Goal: Task Accomplishment & Management: Complete application form

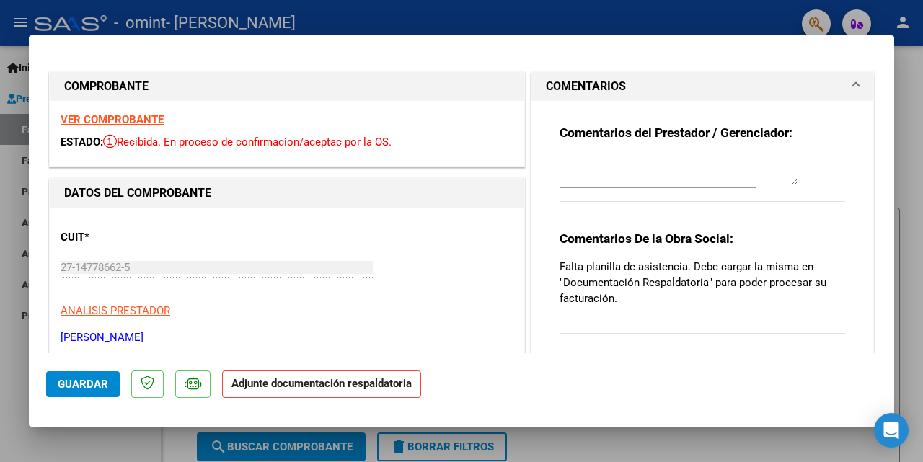
click at [115, 118] on strong "VER COMPROBANTE" at bounding box center [112, 119] width 103 height 13
click at [849, 82] on mat-expansion-panel-header "COMENTARIOS" at bounding box center [702, 86] width 342 height 29
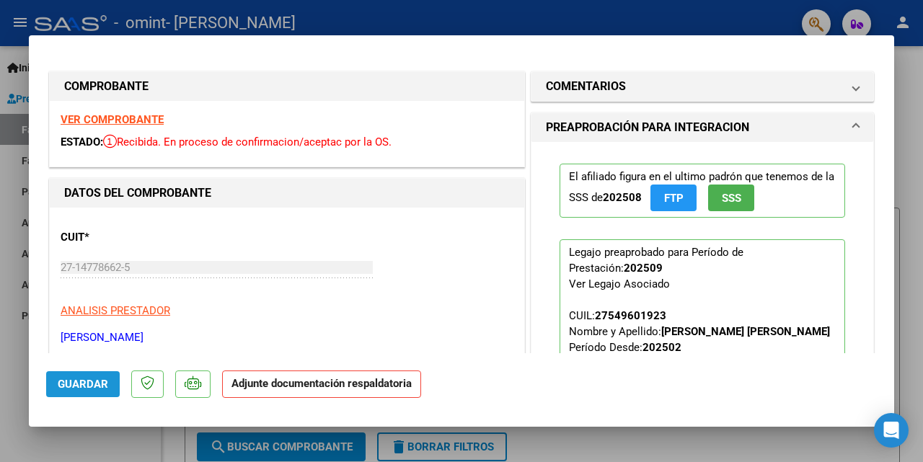
click at [77, 384] on span "Guardar" at bounding box center [83, 384] width 50 height 13
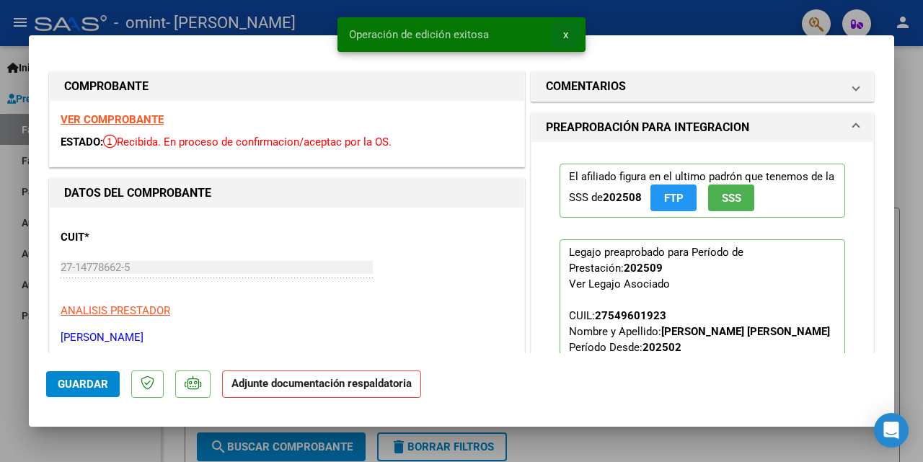
click at [568, 33] on button "x" at bounding box center [566, 35] width 28 height 26
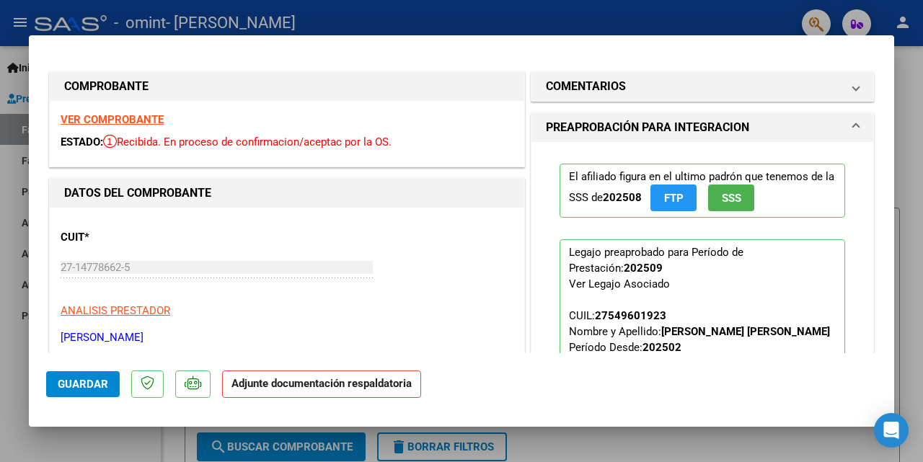
click at [12, 101] on div at bounding box center [461, 231] width 923 height 462
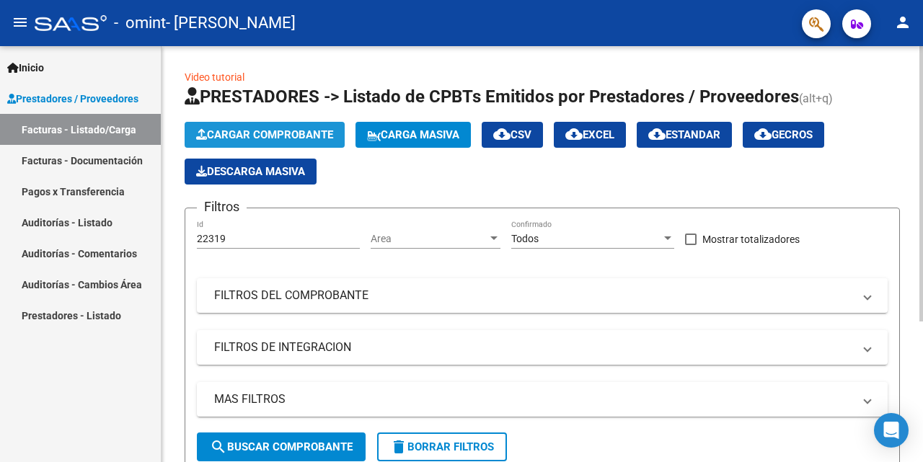
click at [263, 128] on button "Cargar Comprobante" at bounding box center [265, 135] width 160 height 26
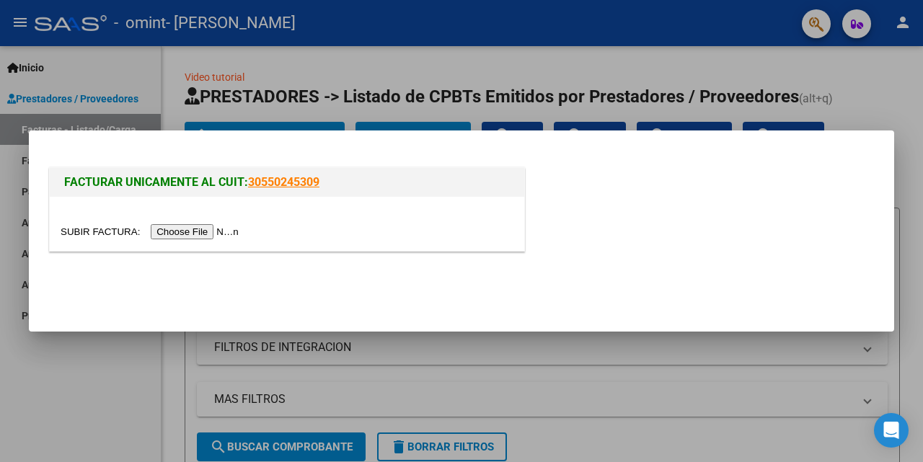
click at [198, 231] on input "file" at bounding box center [152, 231] width 182 height 15
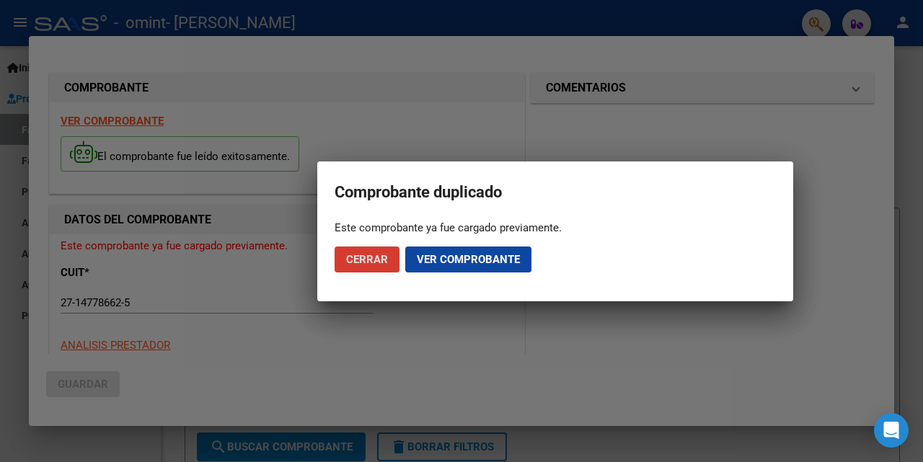
click at [451, 260] on span "Ver comprobante" at bounding box center [468, 259] width 103 height 13
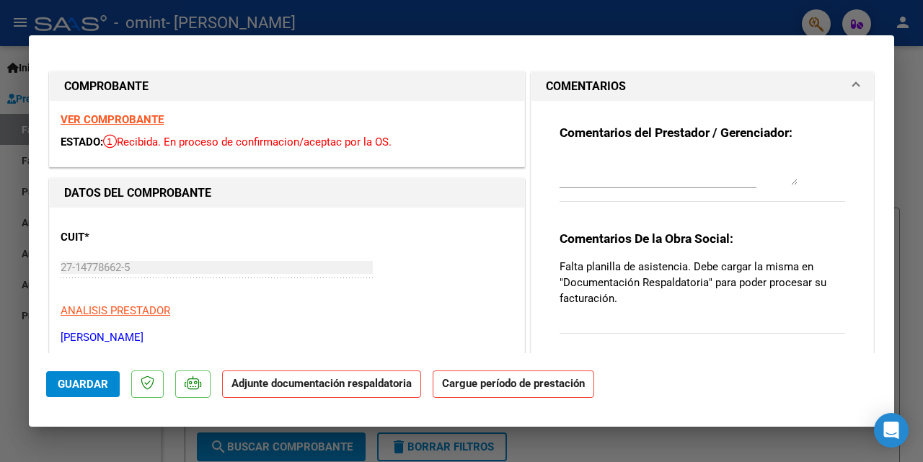
click at [381, 385] on strong "Adjunte documentación respaldatoria" at bounding box center [321, 383] width 180 height 13
click at [84, 379] on span "Guardar" at bounding box center [83, 384] width 50 height 13
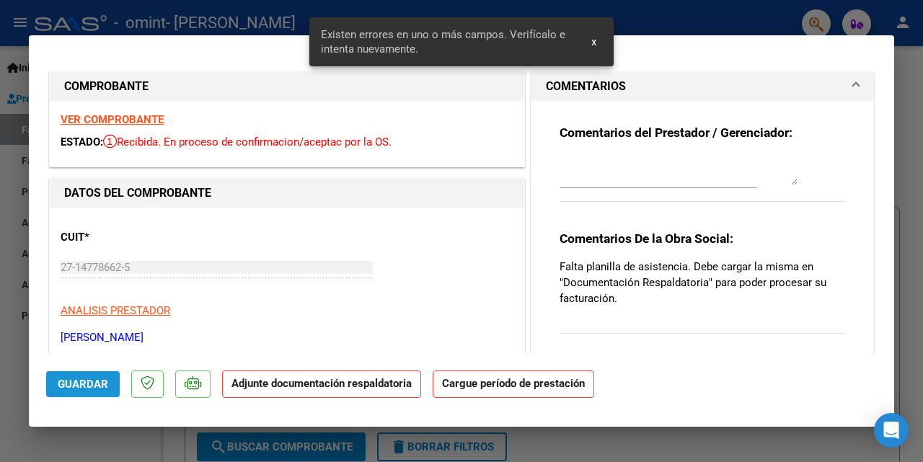
scroll to position [283, 0]
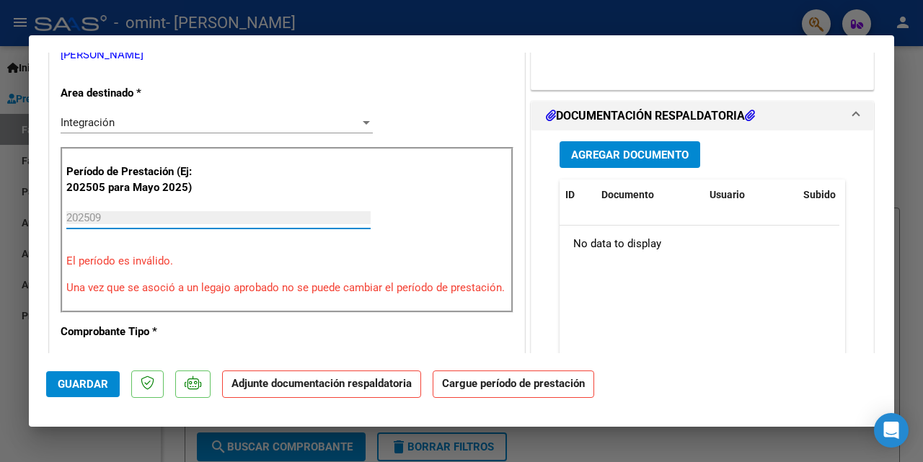
click at [72, 216] on input "202509" at bounding box center [218, 217] width 304 height 13
click at [71, 214] on input "202509" at bounding box center [218, 217] width 304 height 13
drag, startPoint x: 121, startPoint y: 216, endPoint x: 71, endPoint y: 221, distance: 50.0
click at [72, 221] on input "202509" at bounding box center [218, 217] width 304 height 13
click at [100, 389] on span "Guardar" at bounding box center [83, 384] width 50 height 13
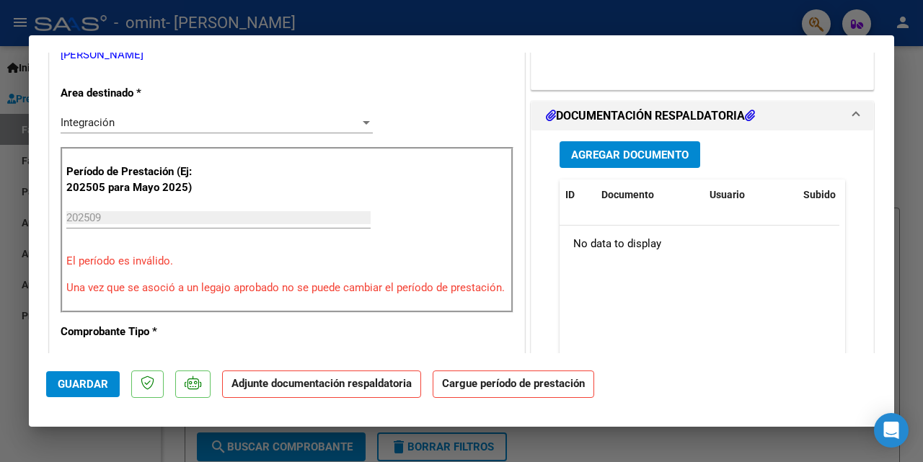
click at [529, 387] on strong "Cargue período de prestación" at bounding box center [513, 385] width 161 height 28
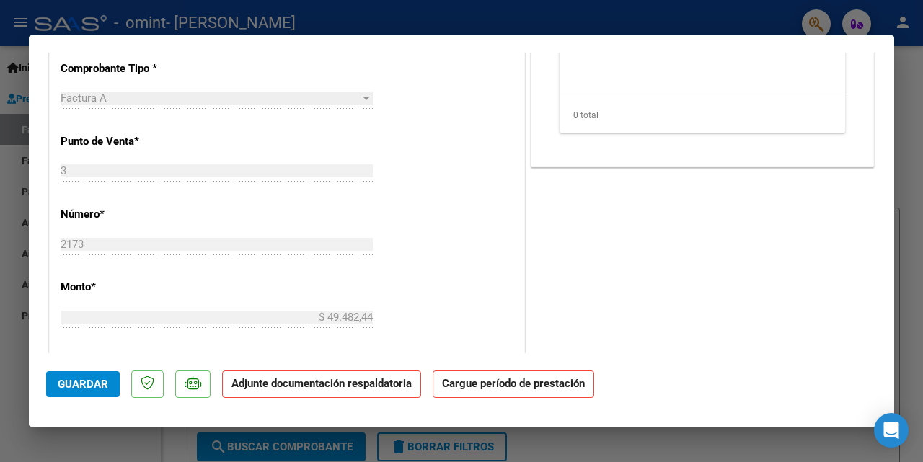
scroll to position [809, 0]
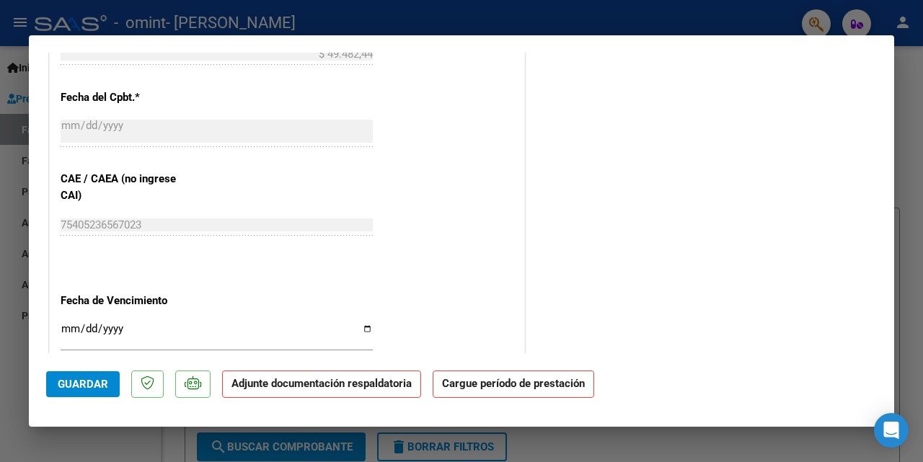
click at [66, 344] on input "Ingresar la fecha" at bounding box center [217, 334] width 312 height 23
type input "0001-01-11"
click at [84, 344] on input "0001-01-11" at bounding box center [217, 334] width 312 height 23
type input "[DATE]"
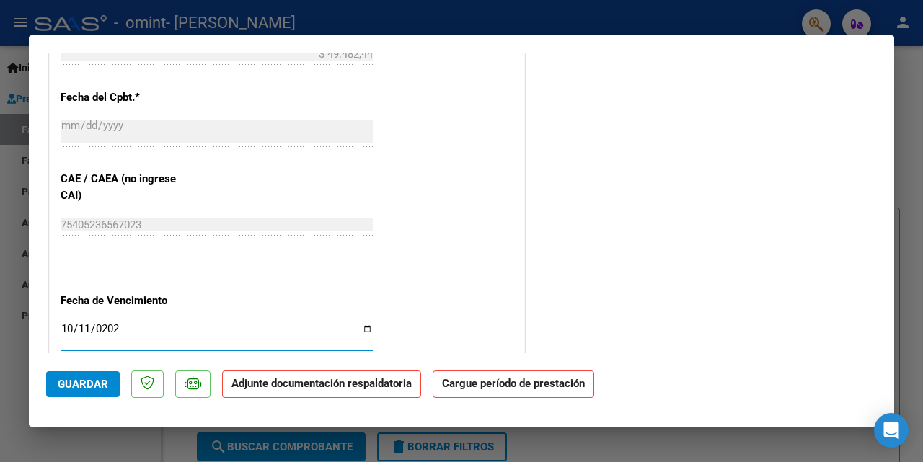
click at [493, 386] on strong "Cargue período de prestación" at bounding box center [513, 385] width 161 height 28
click at [74, 378] on span "Guardar" at bounding box center [83, 384] width 50 height 13
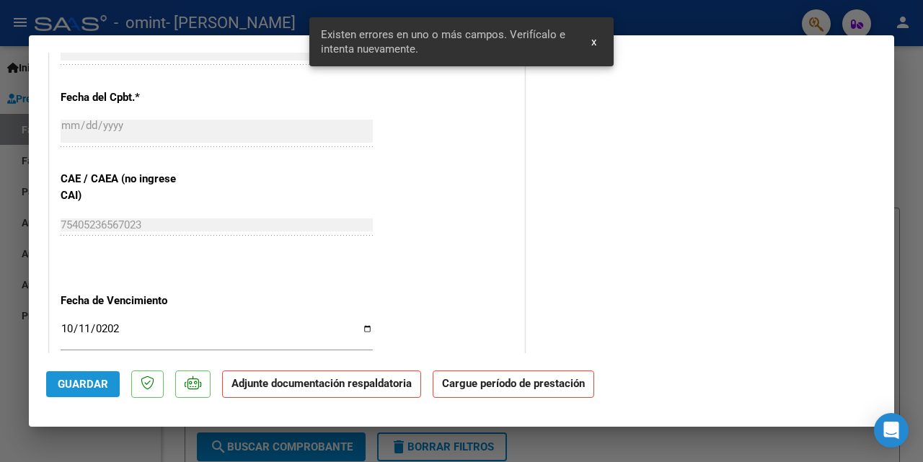
scroll to position [283, 0]
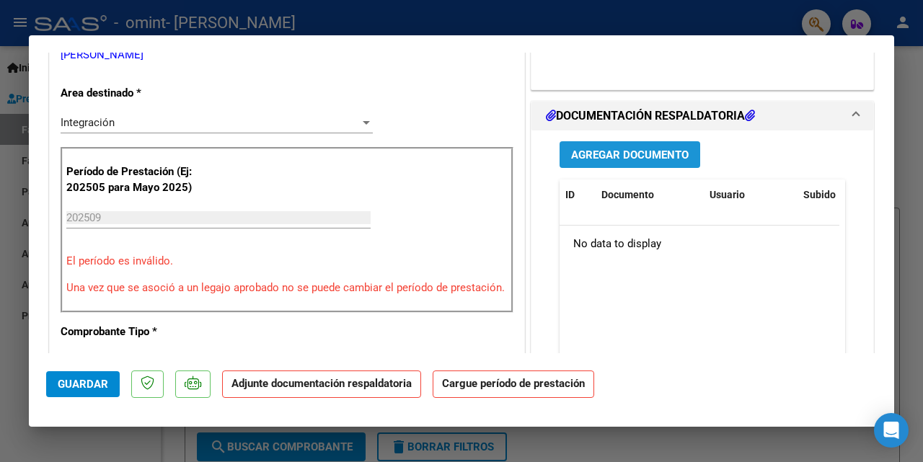
click at [629, 150] on span "Agregar Documento" at bounding box center [630, 155] width 118 height 13
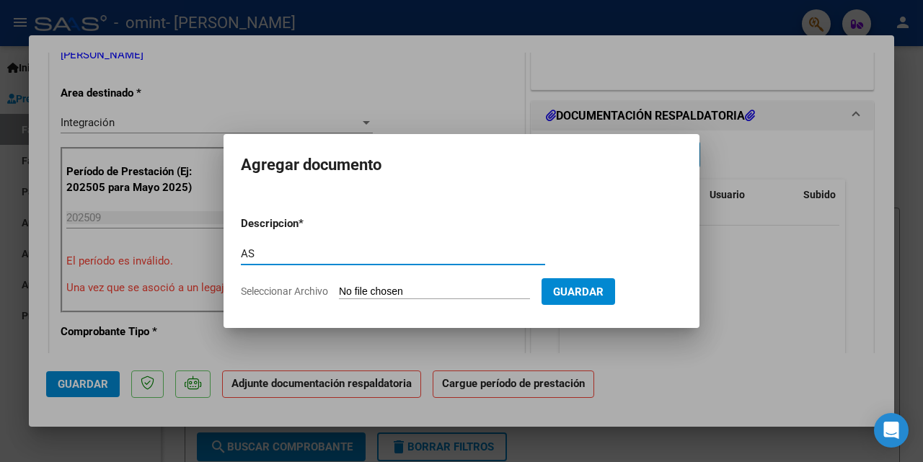
type input "AS"
click at [396, 288] on input "Seleccionar Archivo" at bounding box center [434, 292] width 191 height 14
type input "C:\fakepath\Escobar_Septiembre.pdf"
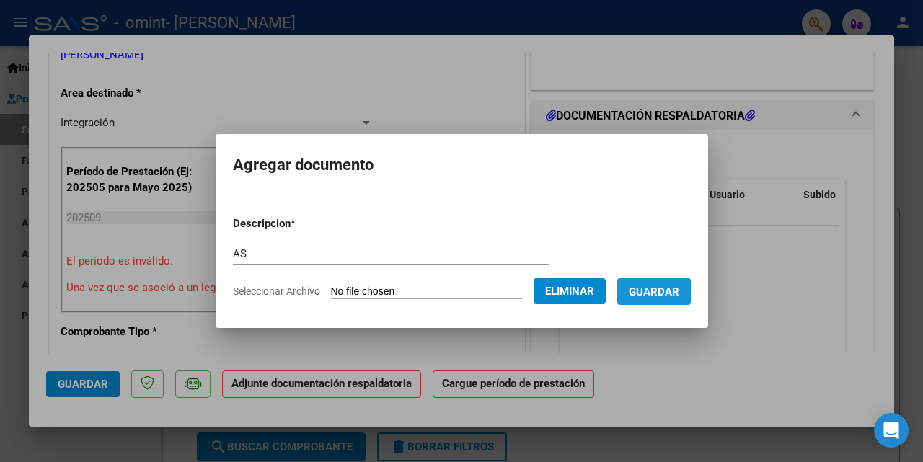
click at [666, 288] on span "Guardar" at bounding box center [654, 291] width 50 height 13
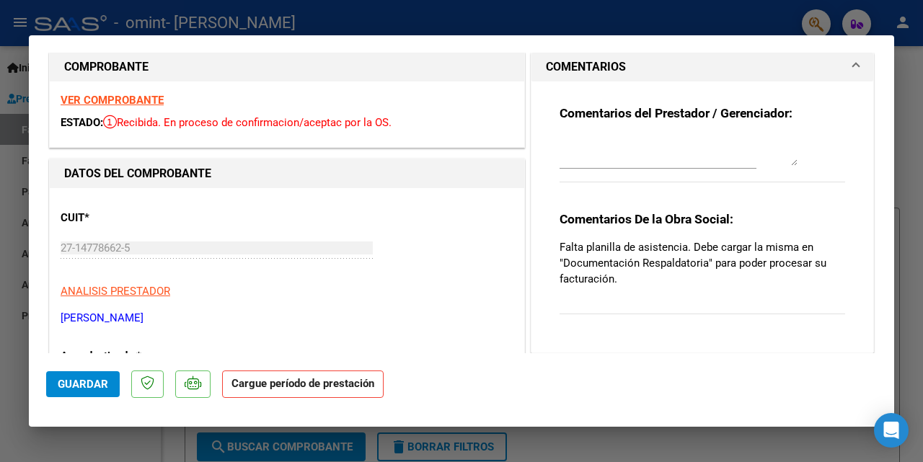
scroll to position [0, 0]
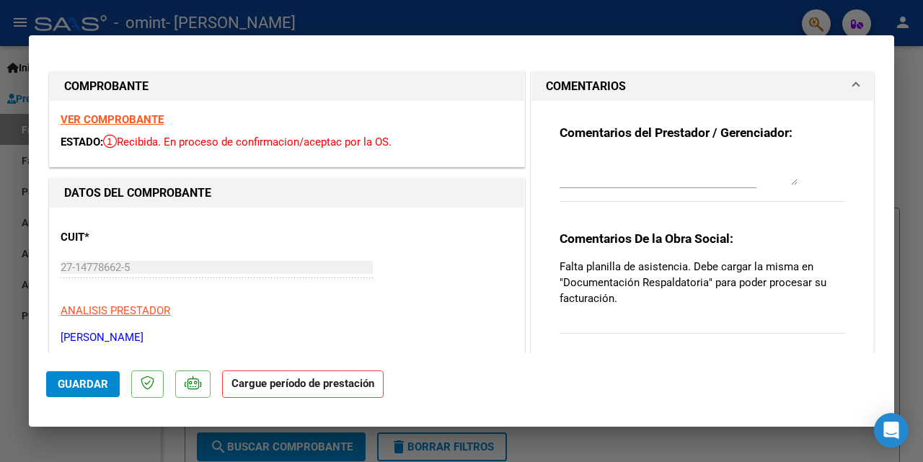
click at [129, 115] on strong "VER COMPROBANTE" at bounding box center [112, 119] width 103 height 13
click at [96, 378] on span "Guardar" at bounding box center [83, 384] width 50 height 13
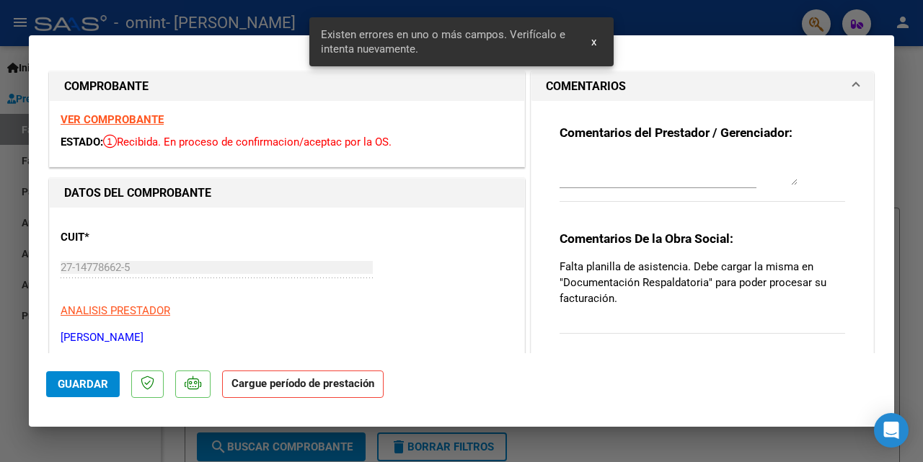
scroll to position [283, 0]
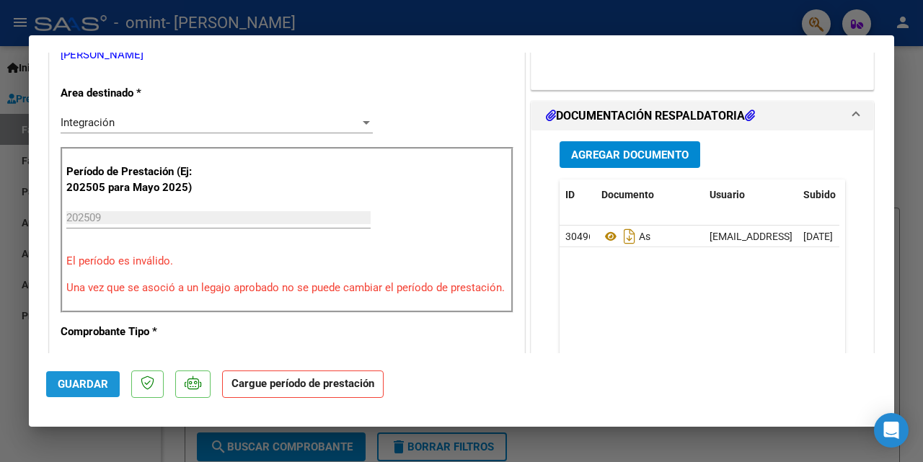
click at [86, 383] on span "Guardar" at bounding box center [83, 384] width 50 height 13
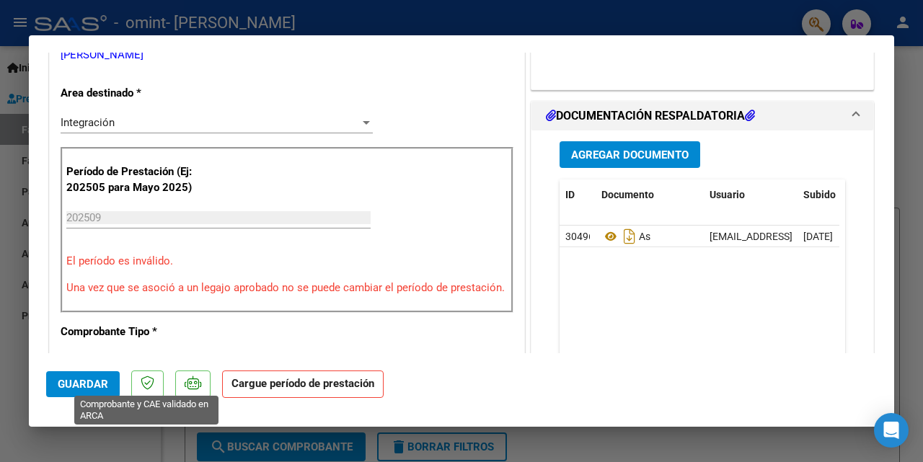
click at [144, 386] on icon at bounding box center [148, 383] width 14 height 14
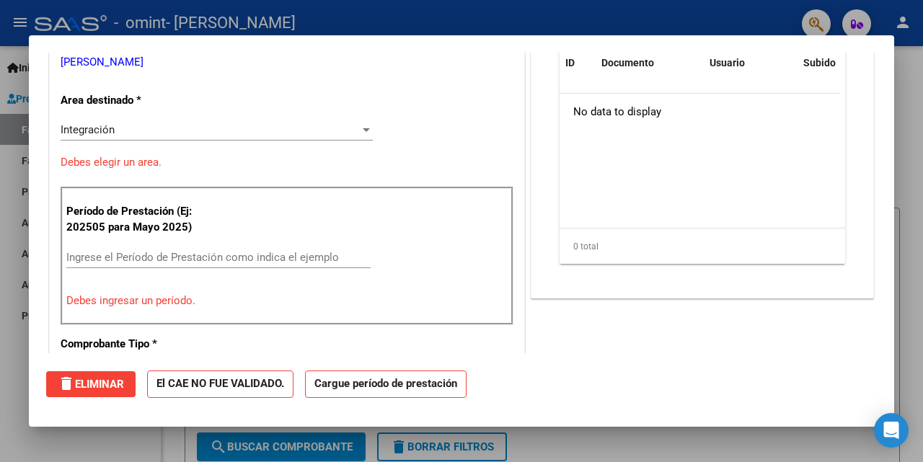
scroll to position [0, 0]
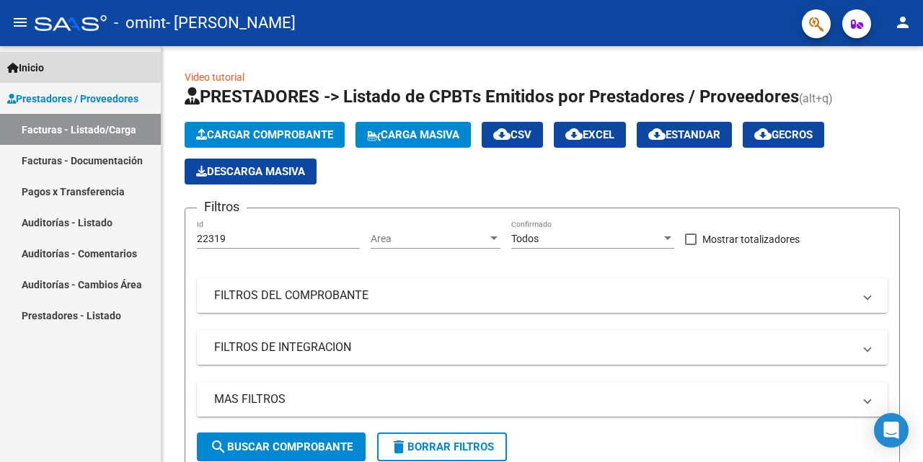
click at [44, 63] on span "Inicio" at bounding box center [25, 68] width 37 height 16
